Goal: Transaction & Acquisition: Purchase product/service

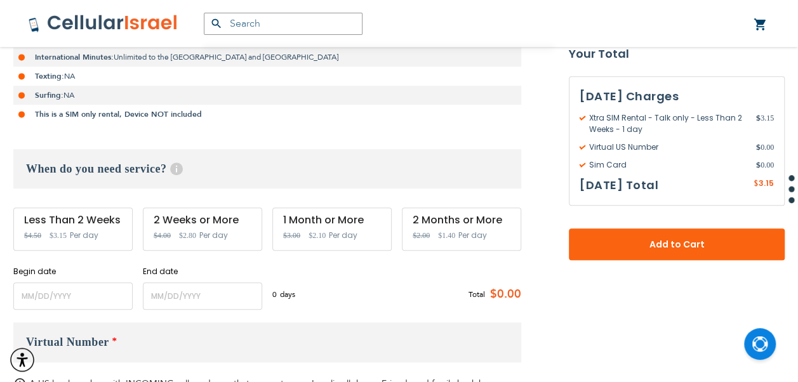
scroll to position [381, 0]
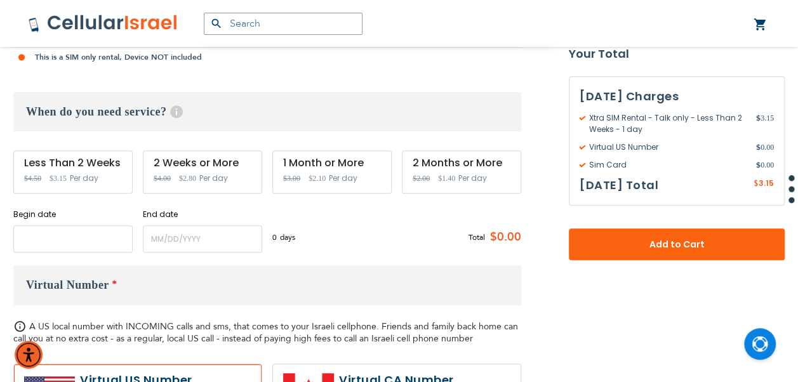
click at [91, 240] on input "name" at bounding box center [72, 238] width 119 height 27
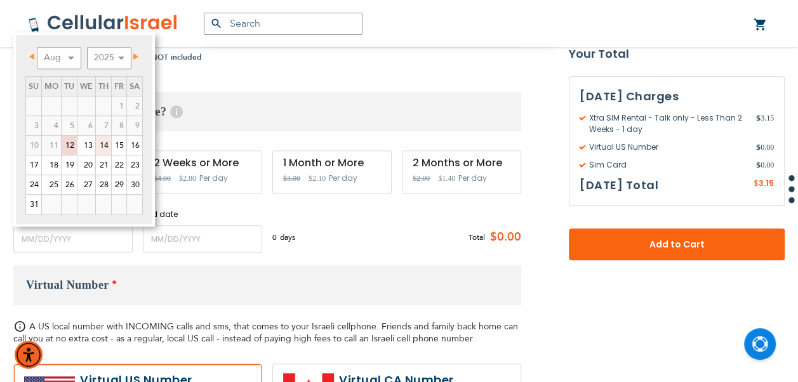
click at [107, 143] on link "14" at bounding box center [103, 145] width 15 height 19
type input "[DATE]"
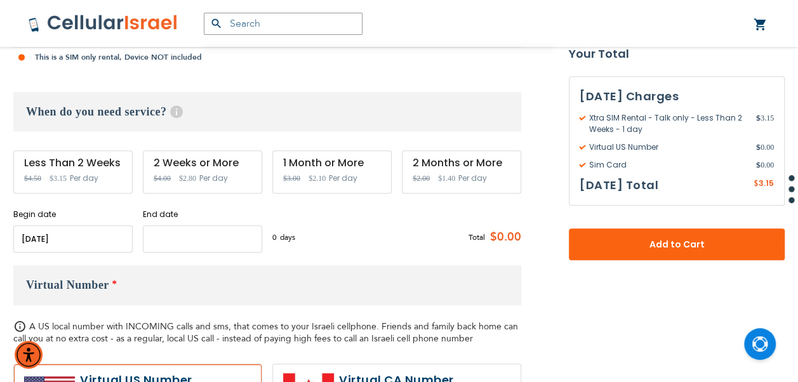
click at [255, 243] on input "name" at bounding box center [202, 238] width 119 height 27
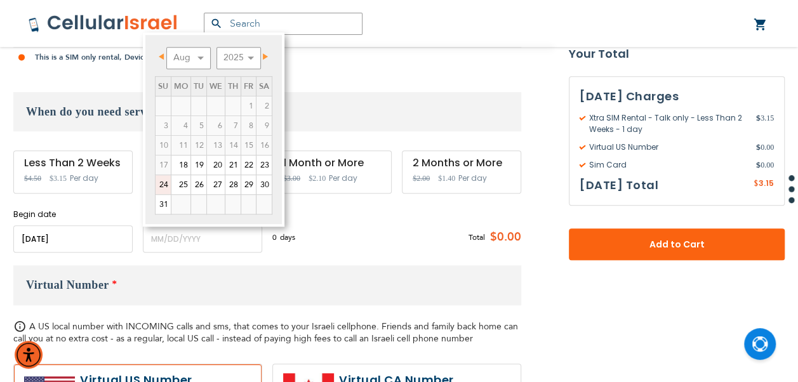
click at [168, 187] on link "24" at bounding box center [163, 184] width 15 height 19
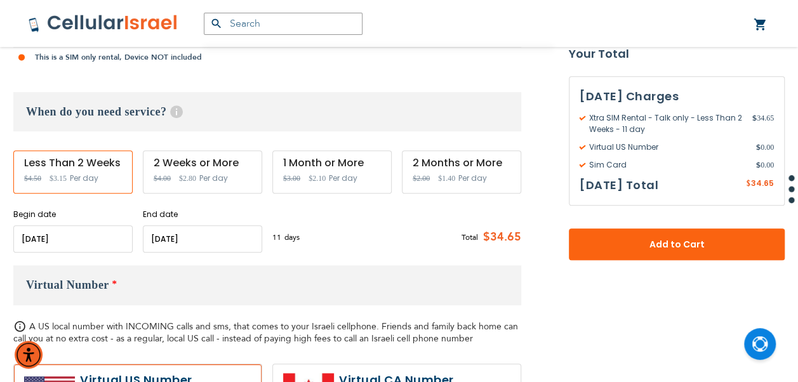
click at [241, 235] on input "name" at bounding box center [202, 238] width 119 height 27
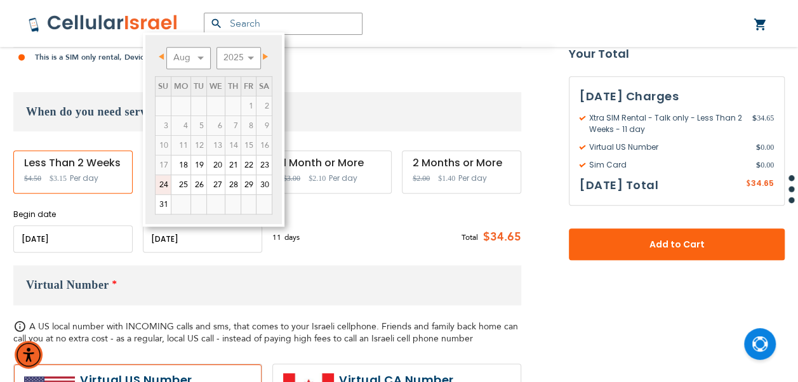
click at [166, 187] on link "24" at bounding box center [163, 184] width 15 height 19
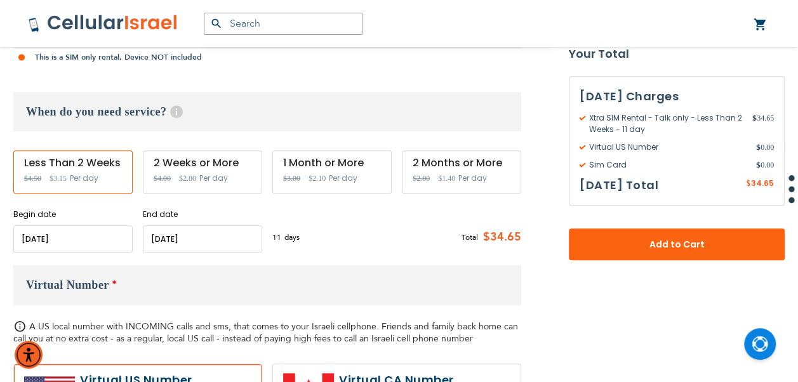
click at [240, 241] on input "name" at bounding box center [202, 238] width 119 height 27
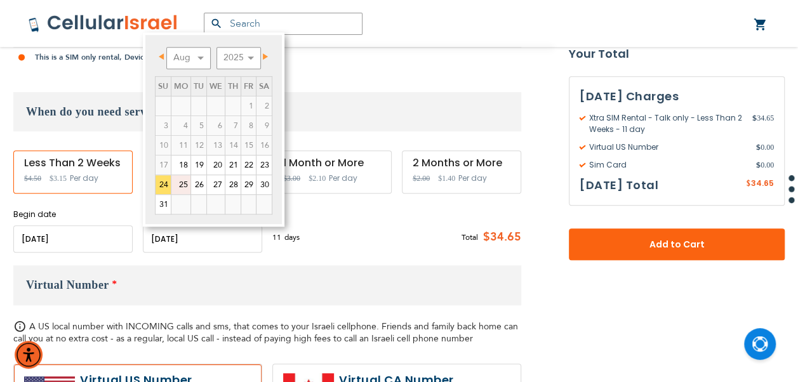
click at [178, 179] on link "25" at bounding box center [180, 184] width 19 height 19
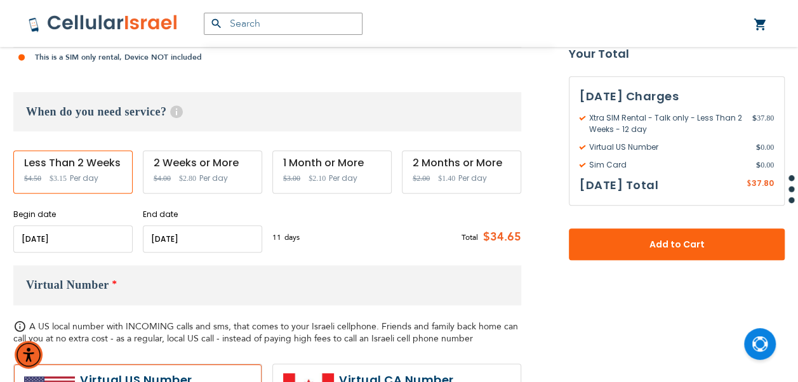
click at [206, 234] on input "name" at bounding box center [202, 238] width 119 height 27
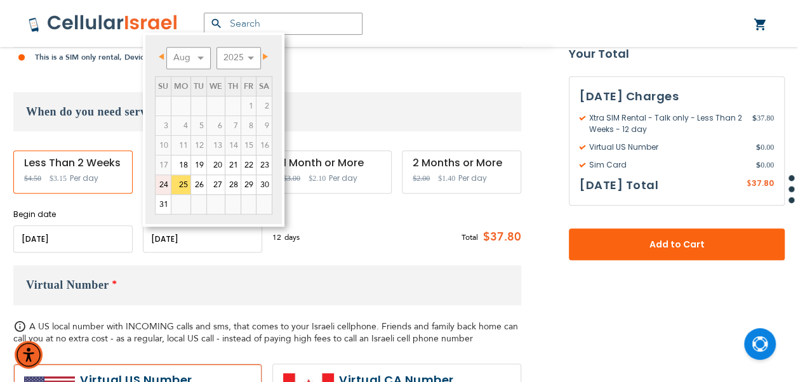
click at [164, 180] on link "24" at bounding box center [163, 184] width 15 height 19
type input "[DATE]"
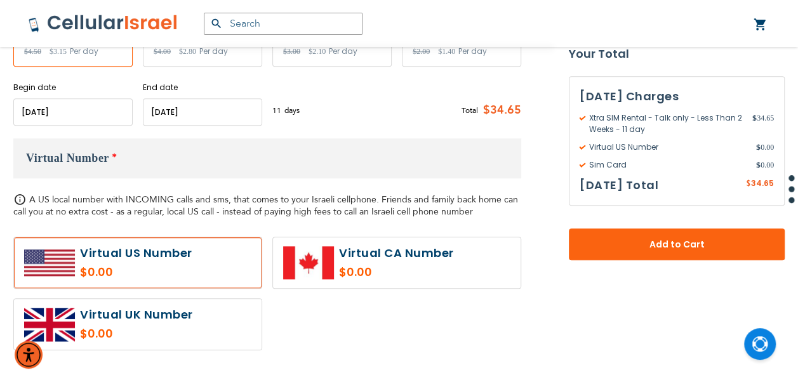
scroll to position [698, 0]
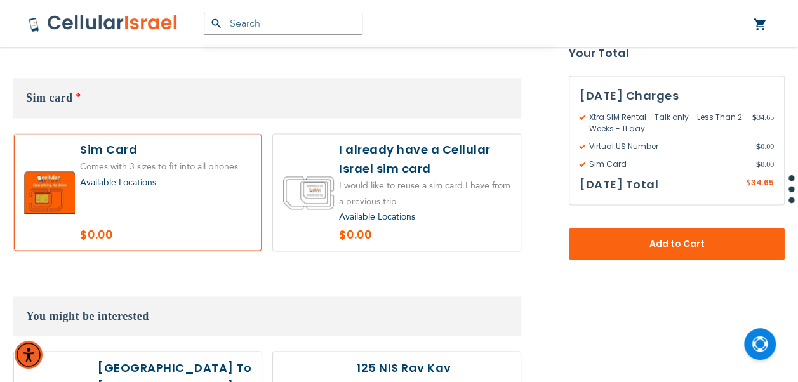
click at [340, 187] on label at bounding box center [397, 192] width 248 height 117
radio input "true"
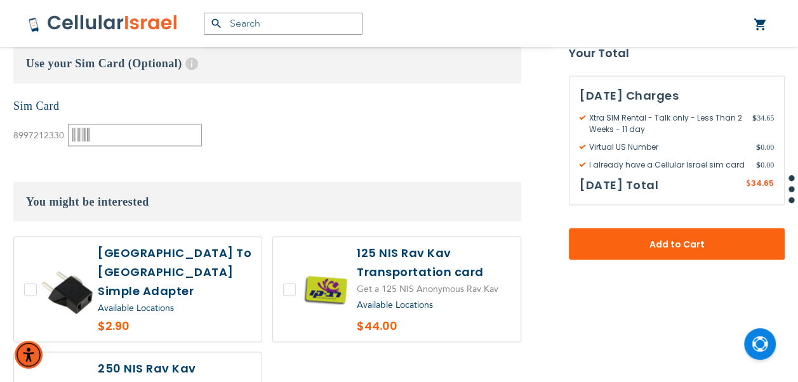
scroll to position [1079, 0]
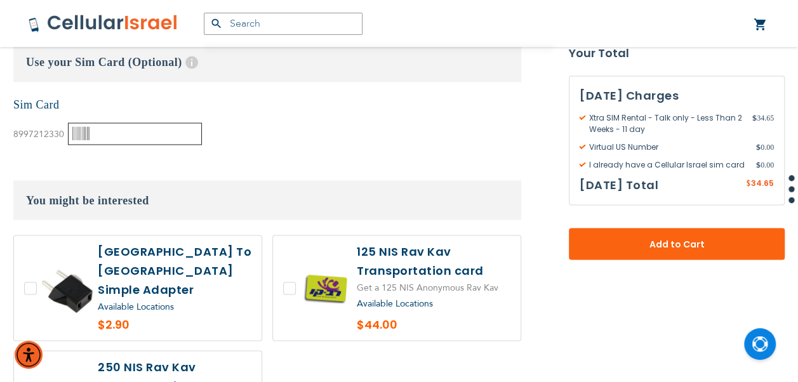
click at [145, 138] on input "text" at bounding box center [135, 134] width 134 height 22
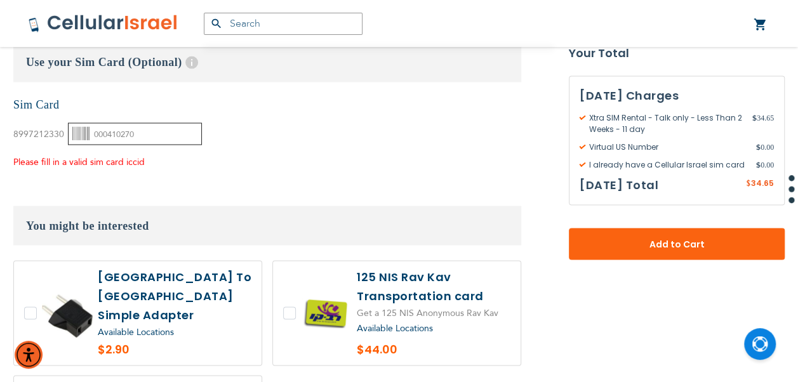
type input "000410270"
click at [415, 165] on div "None Sim Card 8997212330" at bounding box center [267, 133] width 508 height 73
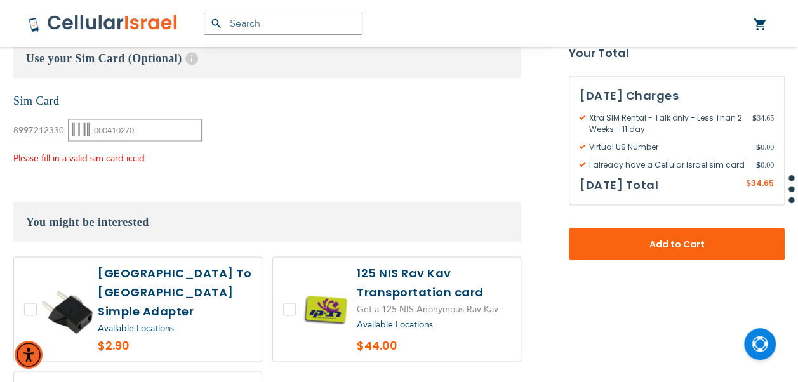
scroll to position [1333, 0]
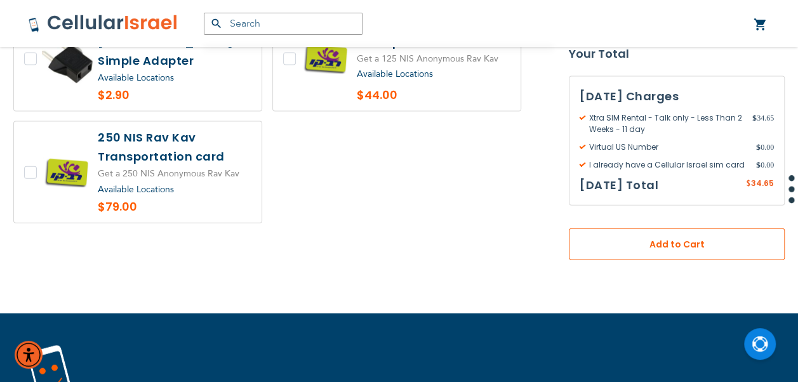
click at [716, 258] on button "Add to Cart" at bounding box center [677, 245] width 216 height 32
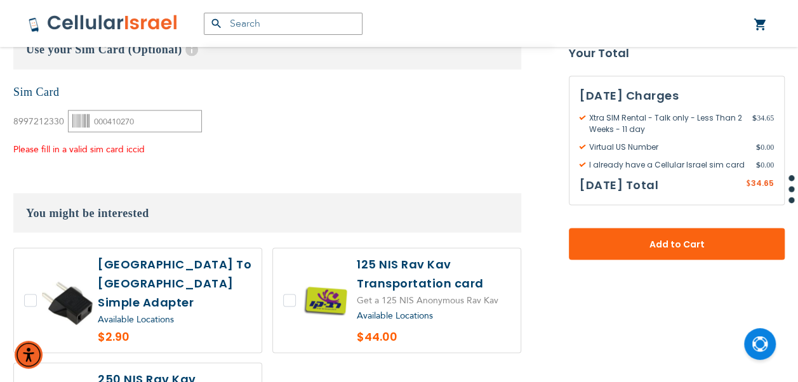
scroll to position [1072, 0]
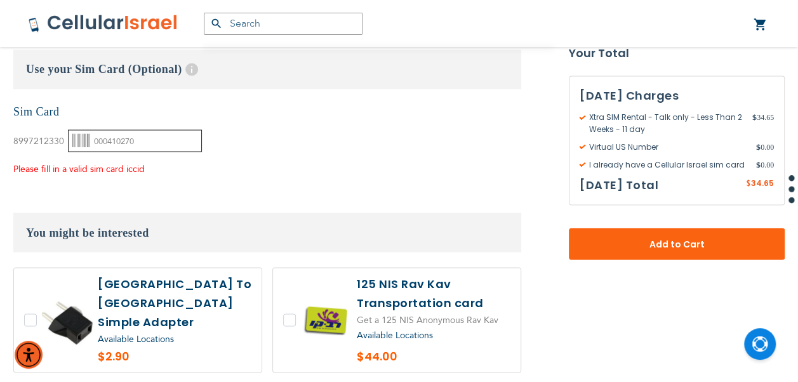
click at [149, 140] on input "000410270" at bounding box center [135, 141] width 134 height 22
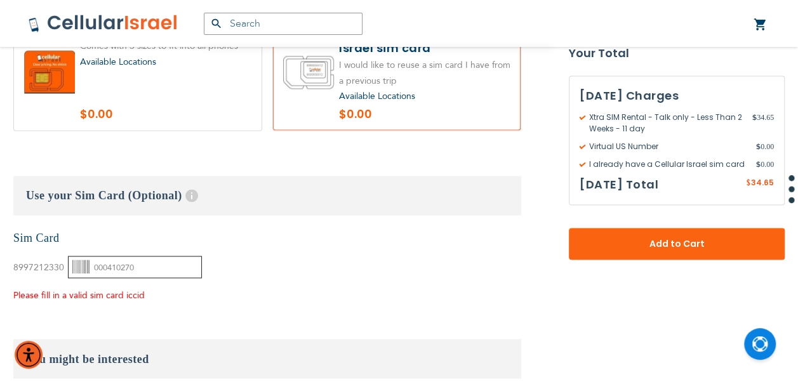
scroll to position [1009, 0]
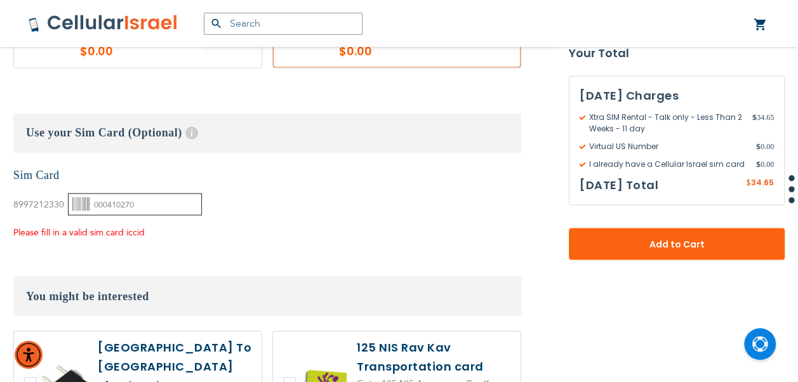
click at [153, 202] on input "000410270" at bounding box center [135, 204] width 134 height 22
click at [153, 204] on input "000410270" at bounding box center [135, 204] width 134 height 22
click at [178, 208] on input "000410270" at bounding box center [135, 204] width 134 height 22
click at [160, 204] on input "000410270" at bounding box center [135, 204] width 134 height 22
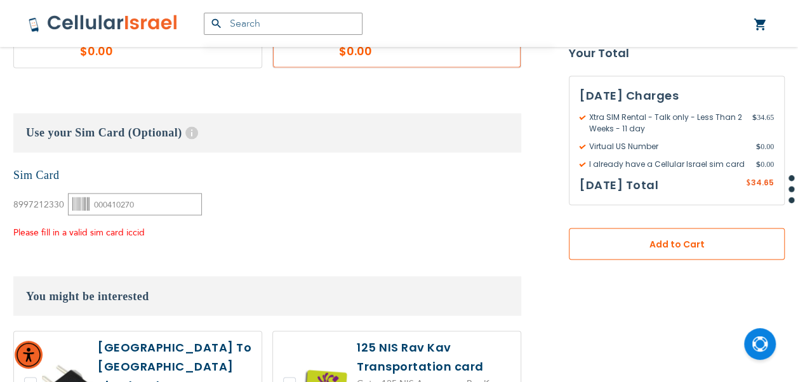
click at [675, 243] on span "Add to Cart" at bounding box center [677, 244] width 132 height 13
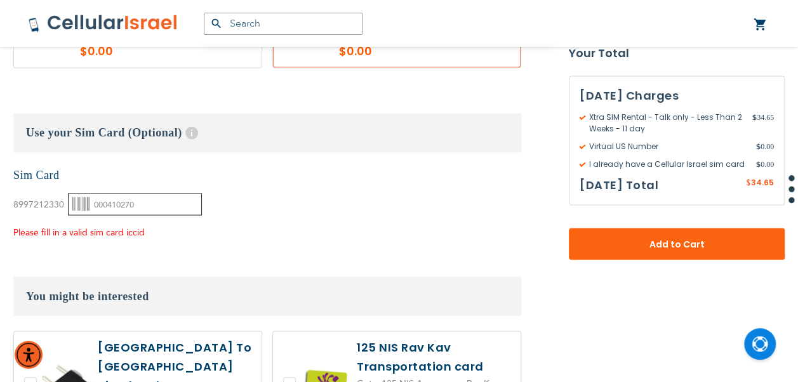
drag, startPoint x: 150, startPoint y: 204, endPoint x: 69, endPoint y: 208, distance: 80.8
click at [69, 208] on input "000410270" at bounding box center [135, 204] width 134 height 22
paste input "000410270"
type input "000410270"
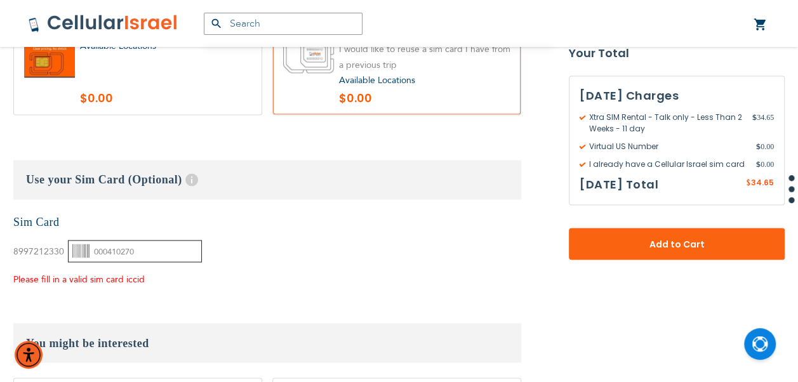
scroll to position [945, 0]
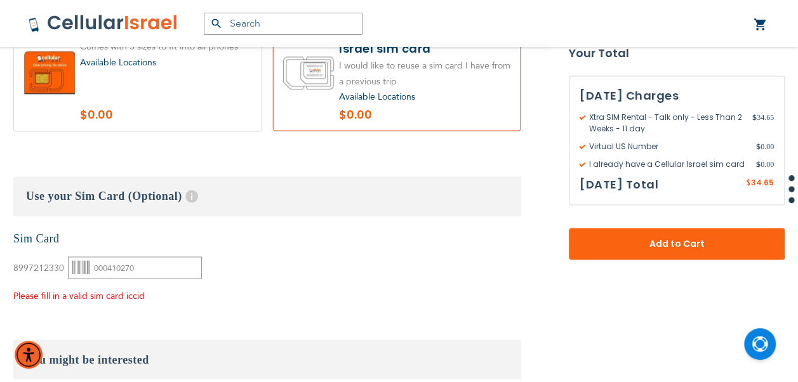
click at [189, 94] on label at bounding box center [138, 72] width 248 height 117
radio input "false"
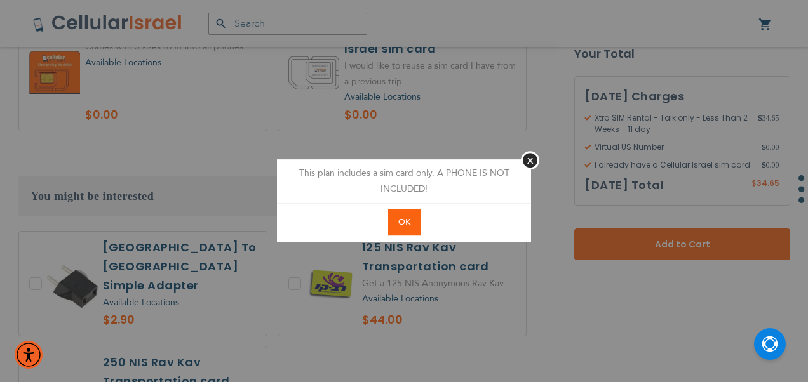
click at [407, 239] on footer "OK" at bounding box center [404, 222] width 254 height 39
click at [404, 229] on button "OK" at bounding box center [404, 223] width 32 height 26
radio input "true"
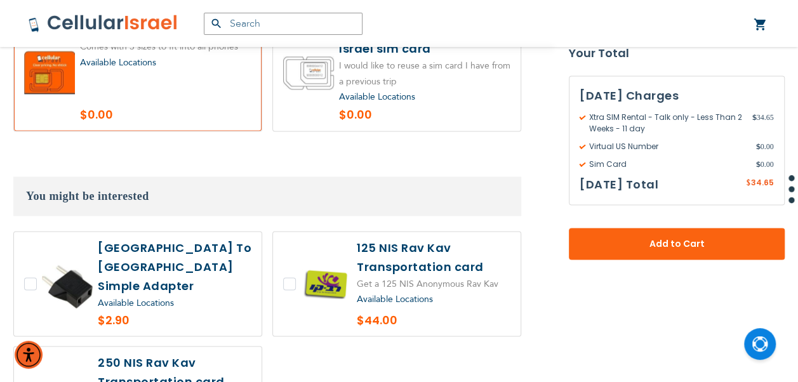
click at [351, 104] on label at bounding box center [397, 72] width 248 height 117
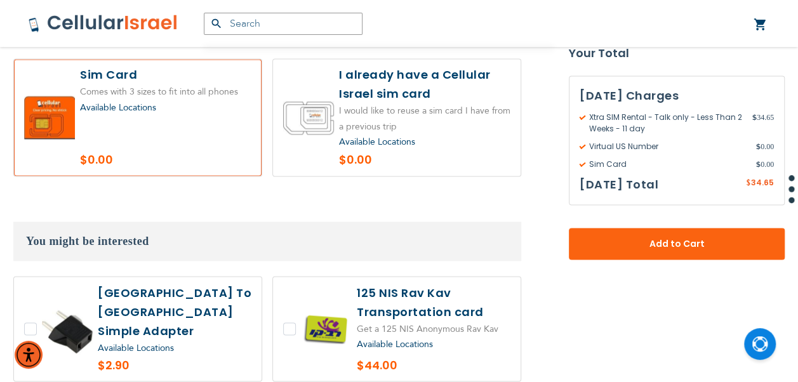
scroll to position [882, 0]
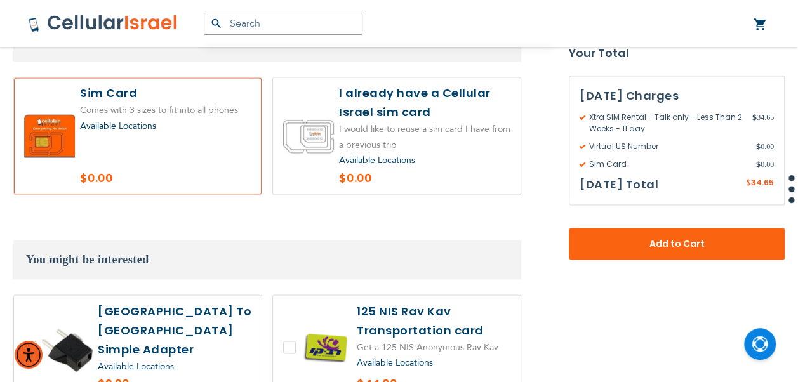
click at [315, 135] on label at bounding box center [397, 135] width 248 height 117
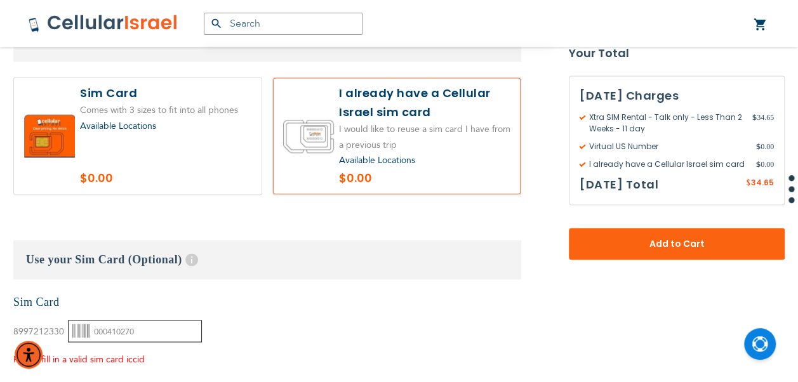
drag, startPoint x: 149, startPoint y: 330, endPoint x: 53, endPoint y: 317, distance: 96.6
click at [53, 317] on div "8997212330 000410270" at bounding box center [107, 326] width 189 height 32
click at [245, 317] on div "None Sim Card 8997212330" at bounding box center [267, 331] width 508 height 73
click at [618, 238] on span "Add to Cart" at bounding box center [677, 244] width 132 height 13
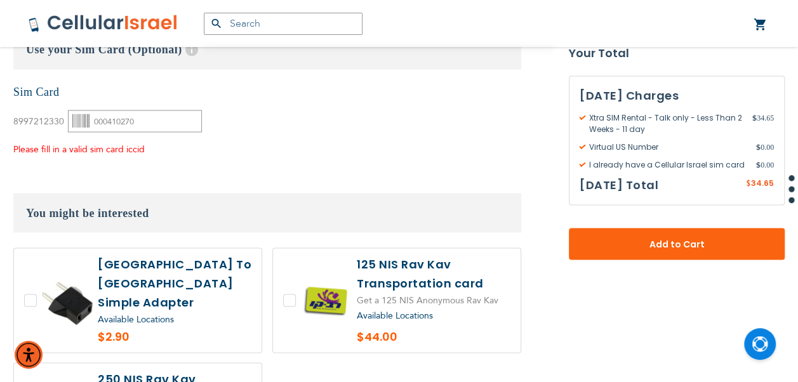
scroll to position [1072, 0]
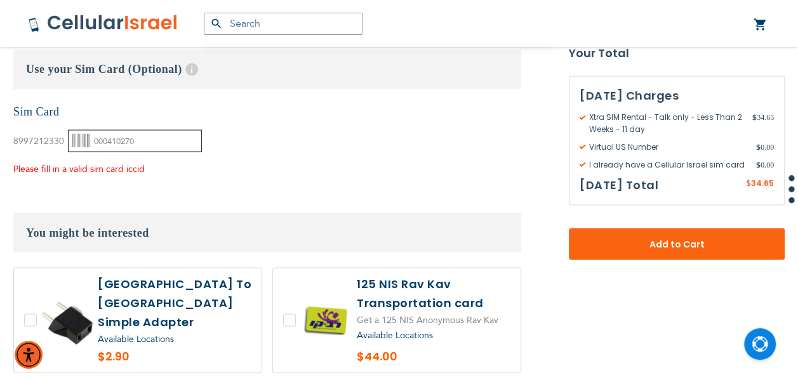
drag, startPoint x: 176, startPoint y: 137, endPoint x: 50, endPoint y: 140, distance: 125.7
click at [50, 140] on div "8997212330 000410270" at bounding box center [107, 136] width 189 height 32
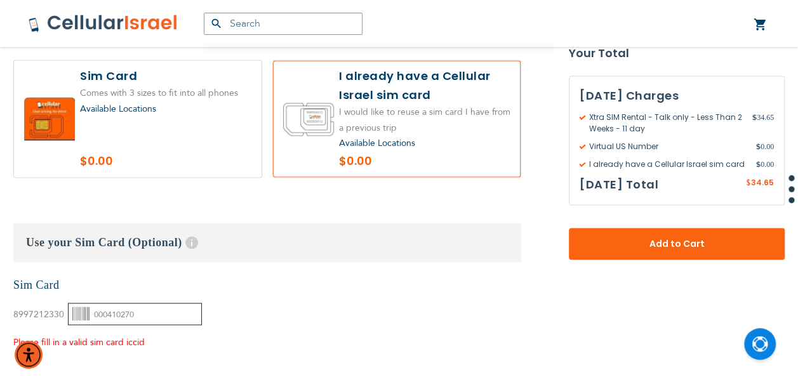
scroll to position [882, 0]
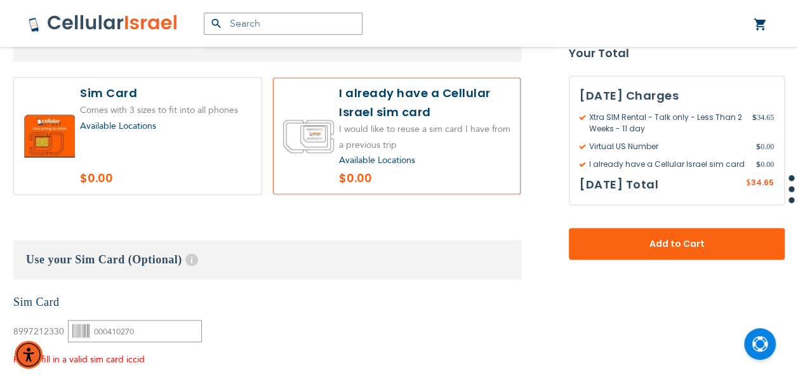
click at [185, 174] on label at bounding box center [138, 135] width 248 height 117
radio input "false"
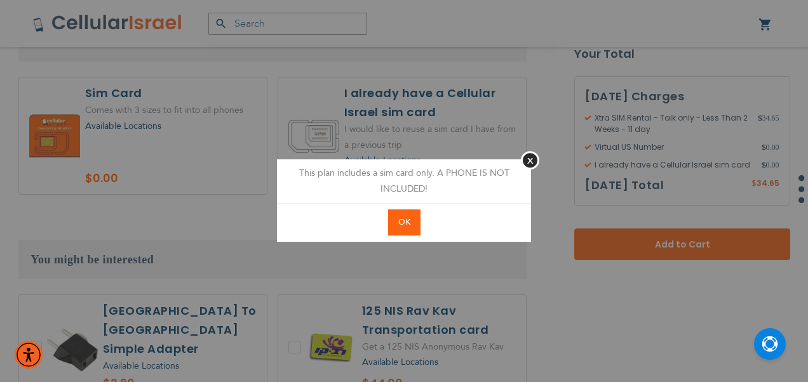
click at [408, 222] on span "OK" at bounding box center [404, 222] width 12 height 11
radio input "true"
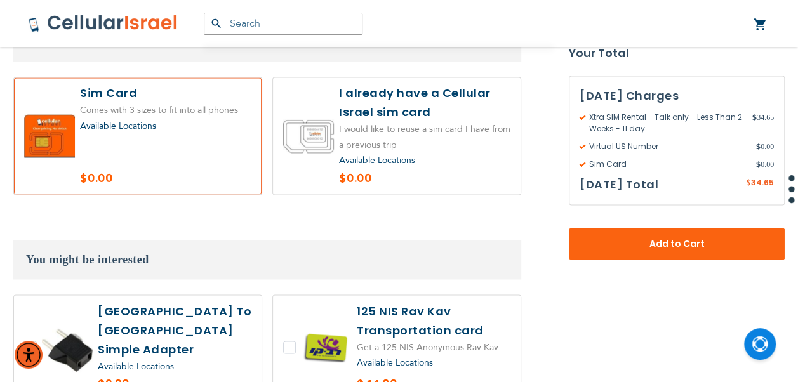
click at [426, 124] on label at bounding box center [397, 135] width 248 height 117
click at [369, 139] on label at bounding box center [397, 135] width 248 height 117
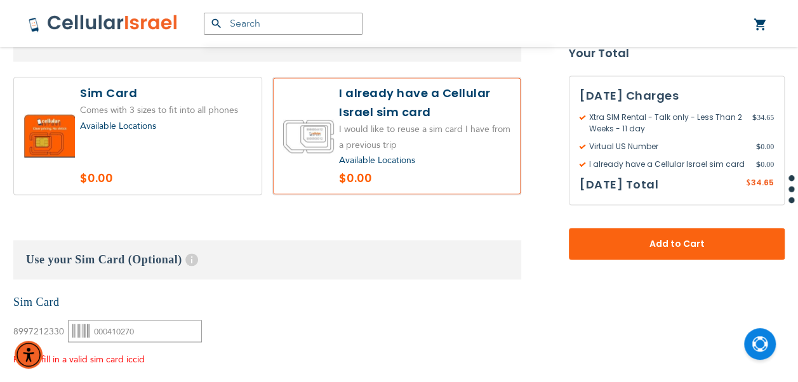
click at [215, 115] on label at bounding box center [138, 135] width 248 height 117
radio input "false"
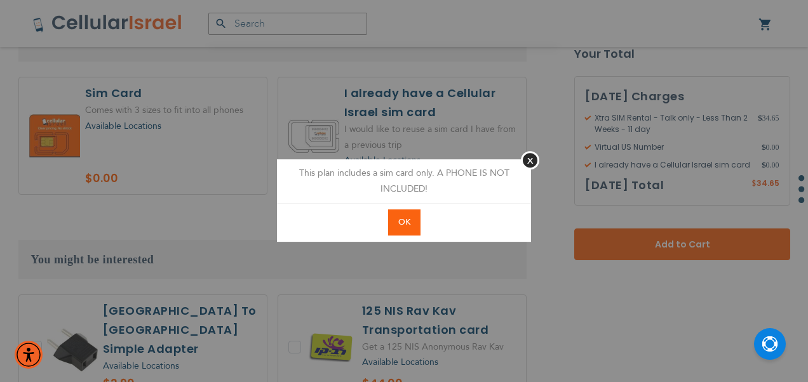
click at [403, 223] on span "OK" at bounding box center [404, 222] width 12 height 11
radio input "true"
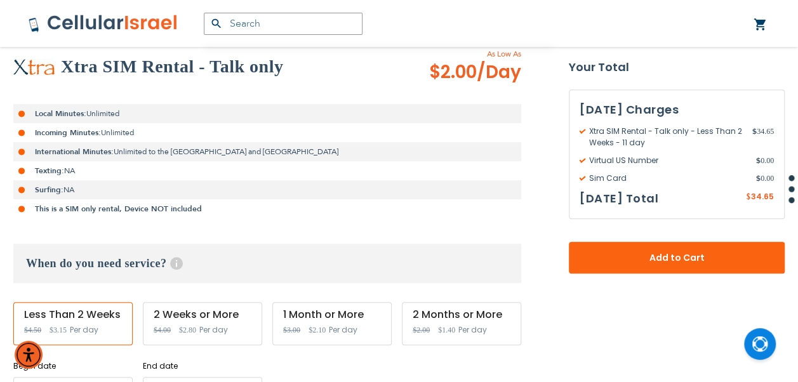
scroll to position [120, 0]
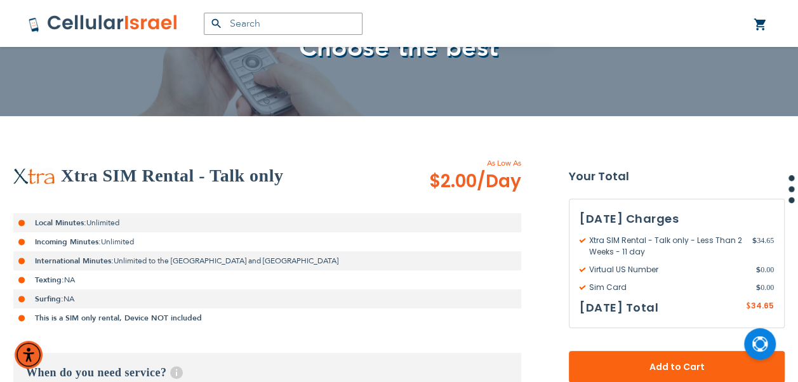
click at [693, 356] on button "Add to Cart" at bounding box center [677, 367] width 216 height 32
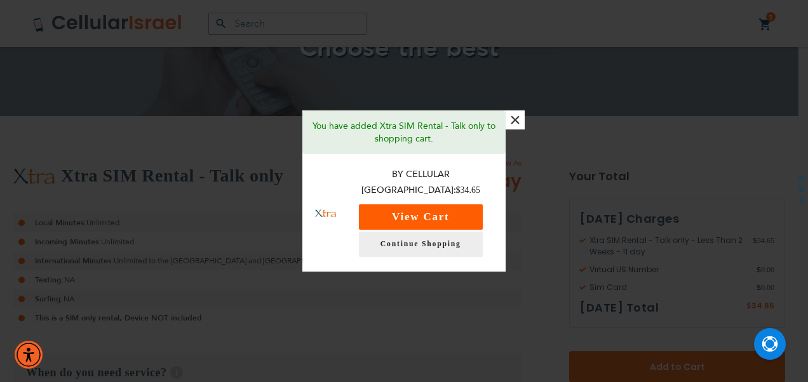
click at [472, 204] on button "View Cart" at bounding box center [421, 216] width 124 height 25
